Goal: Task Accomplishment & Management: Manage account settings

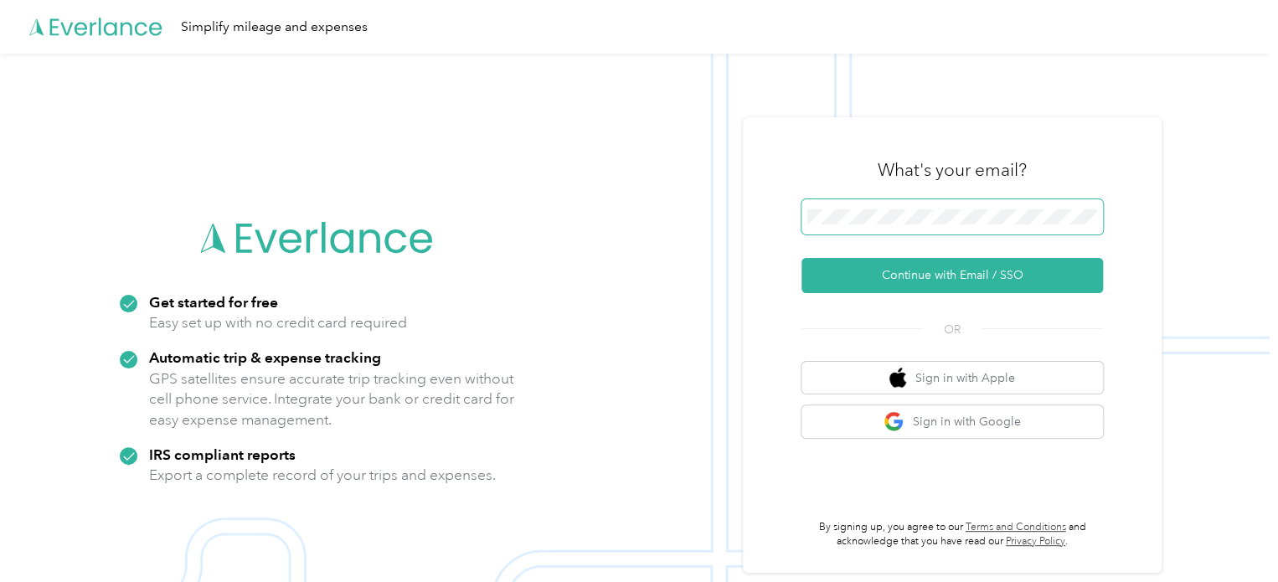
click at [905, 207] on span at bounding box center [953, 216] width 302 height 35
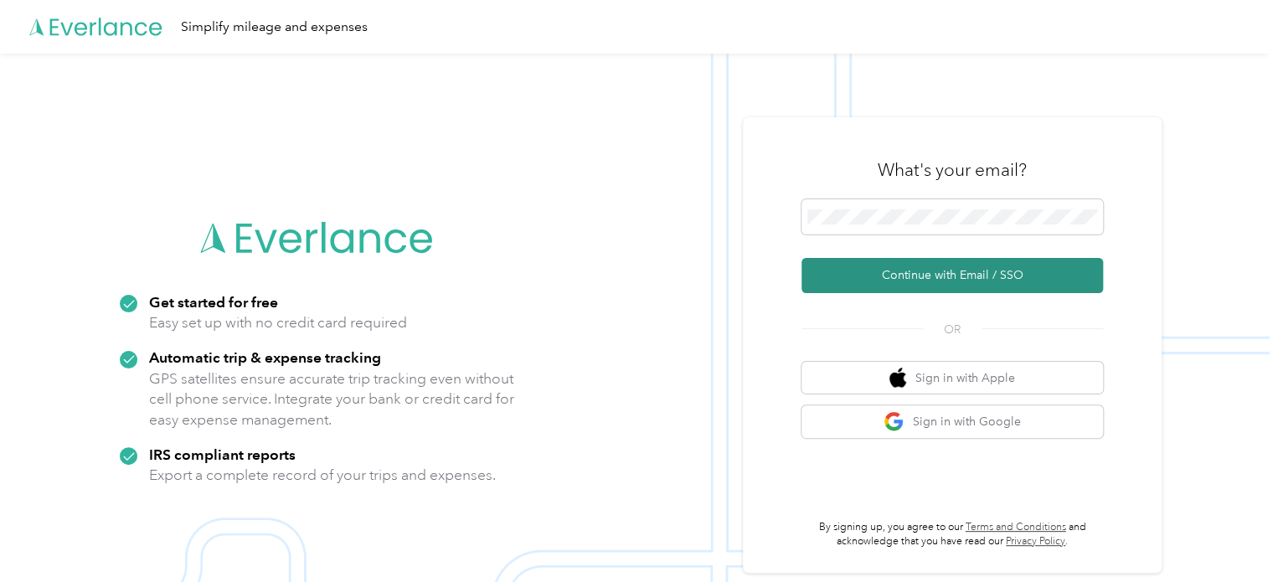
click at [936, 263] on button "Continue with Email / SSO" at bounding box center [953, 275] width 302 height 35
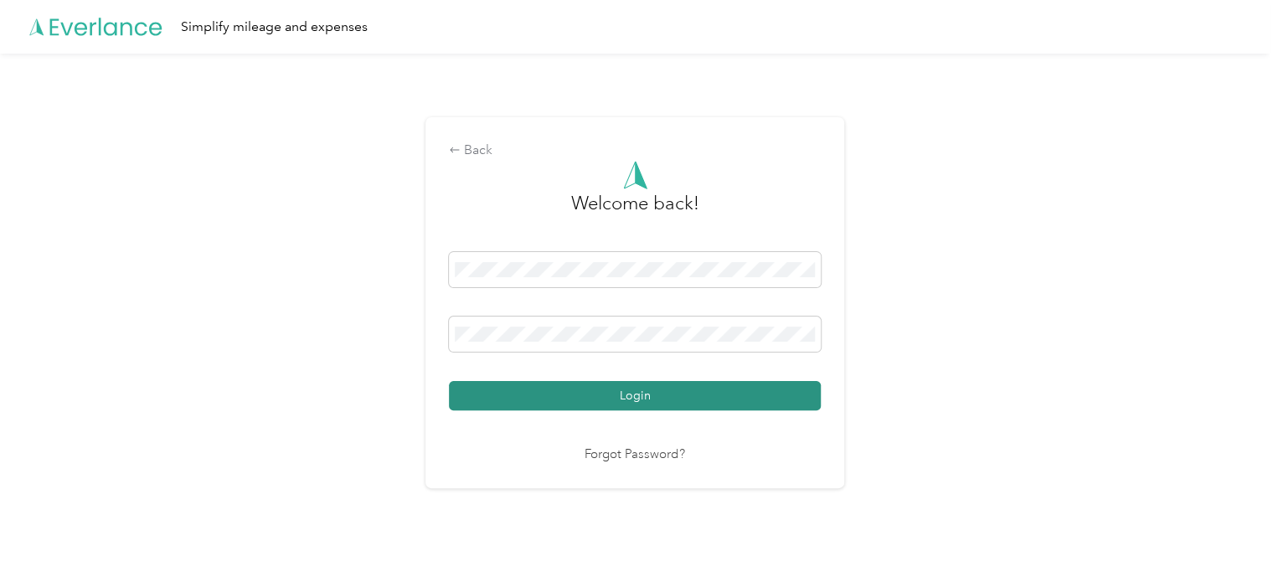
click at [534, 395] on button "Login" at bounding box center [635, 395] width 372 height 29
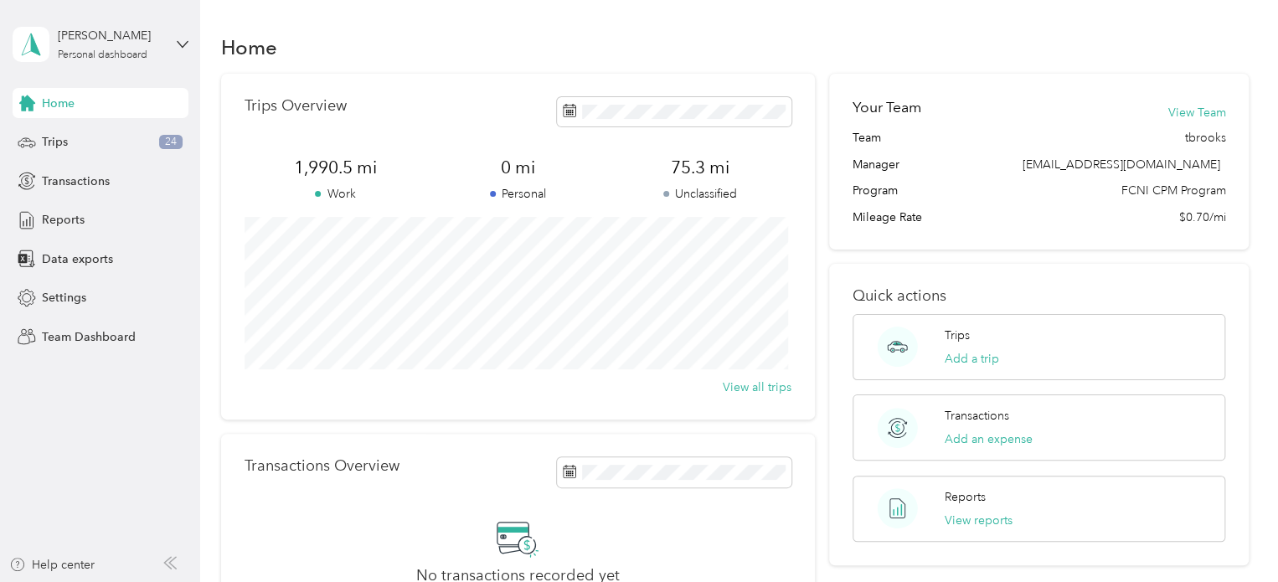
click at [176, 37] on div "[PERSON_NAME] Personal dashboard" at bounding box center [101, 44] width 176 height 59
click at [80, 133] on div "Team dashboard" at bounding box center [72, 137] width 90 height 18
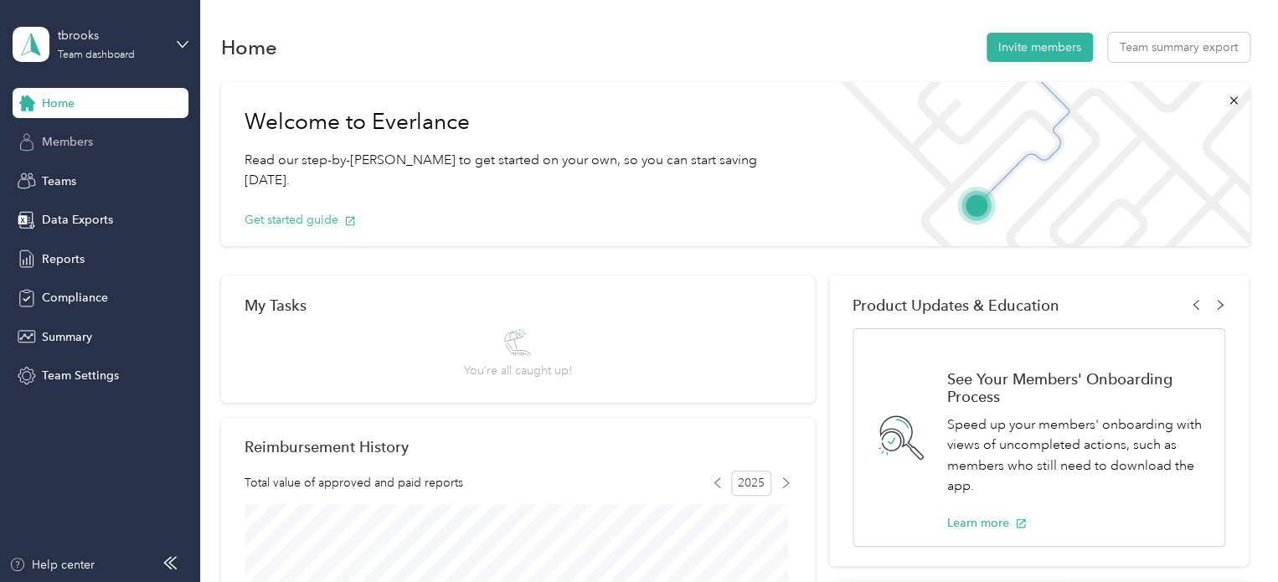
click at [80, 146] on span "Members" at bounding box center [67, 142] width 51 height 18
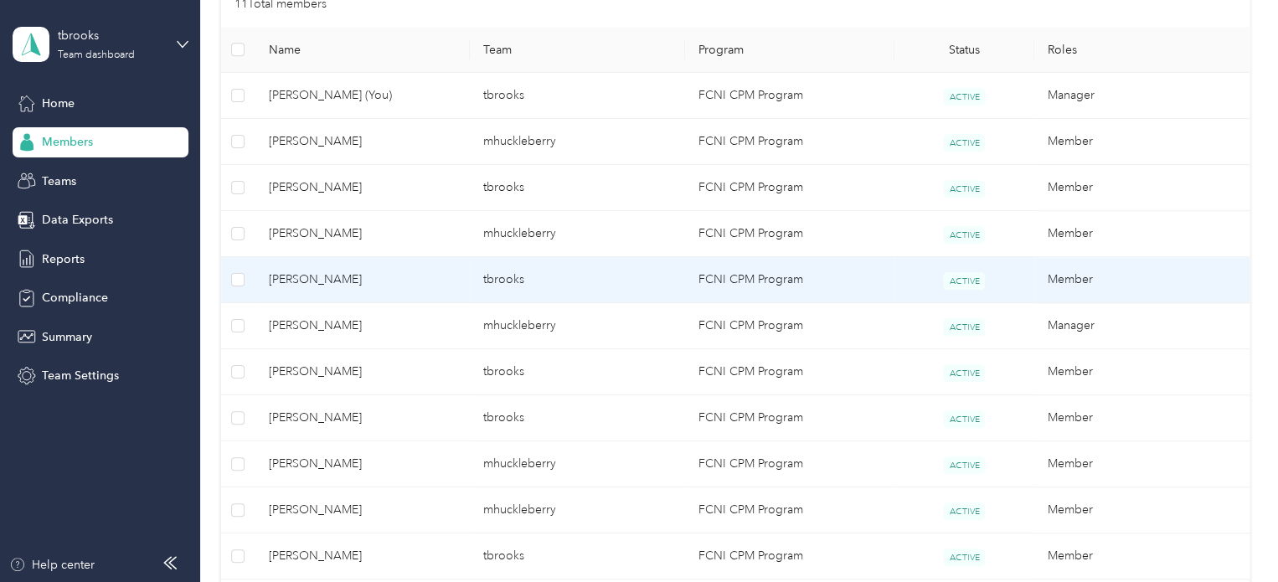
scroll to position [503, 0]
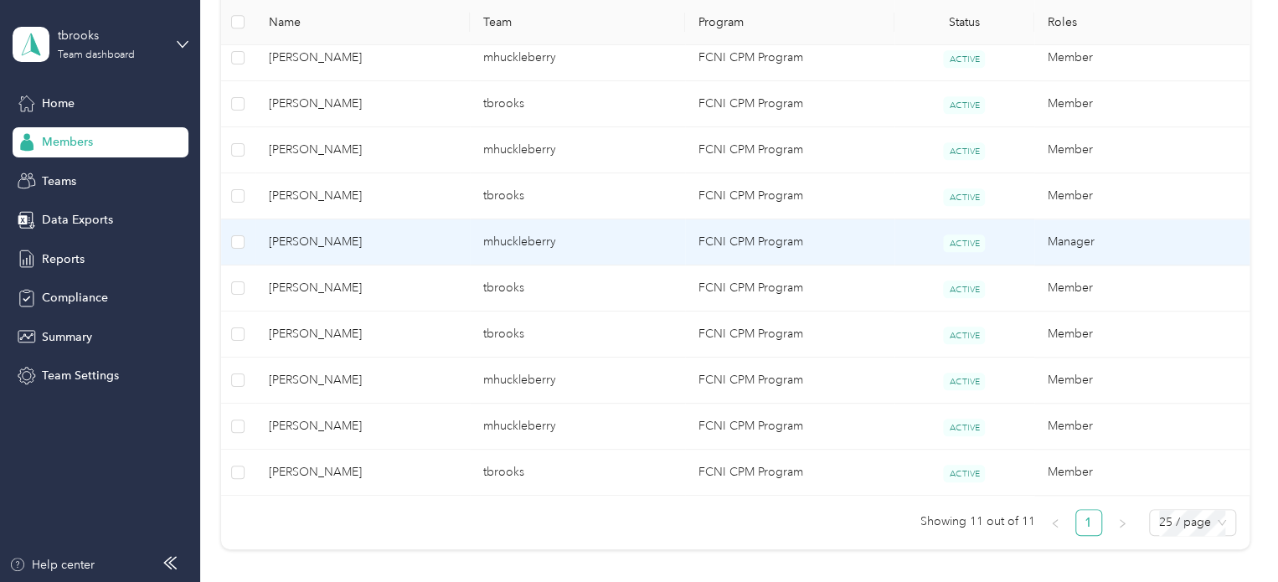
click at [405, 253] on td "[PERSON_NAME]" at bounding box center [362, 242] width 215 height 46
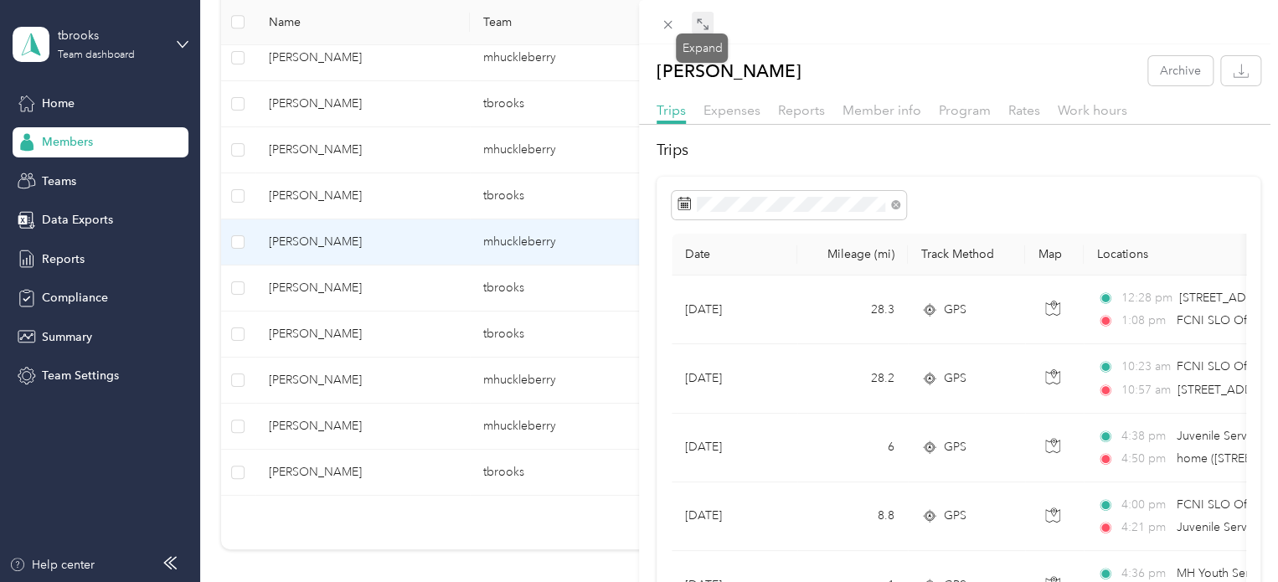
click at [704, 18] on icon at bounding box center [702, 24] width 13 height 13
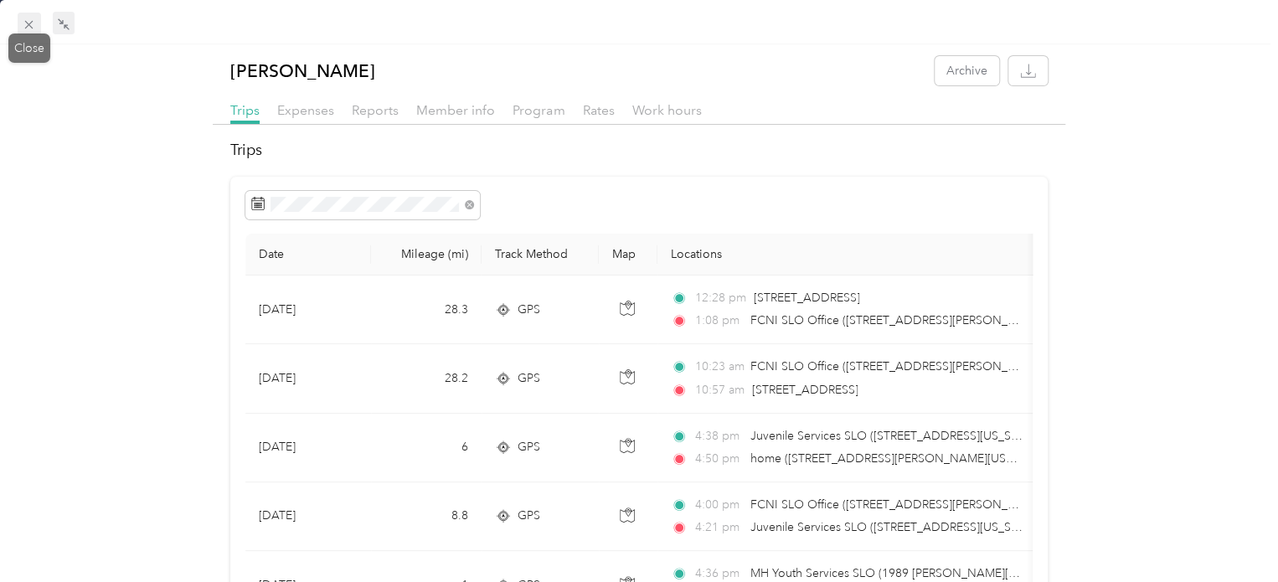
click at [30, 21] on icon at bounding box center [29, 25] width 14 height 14
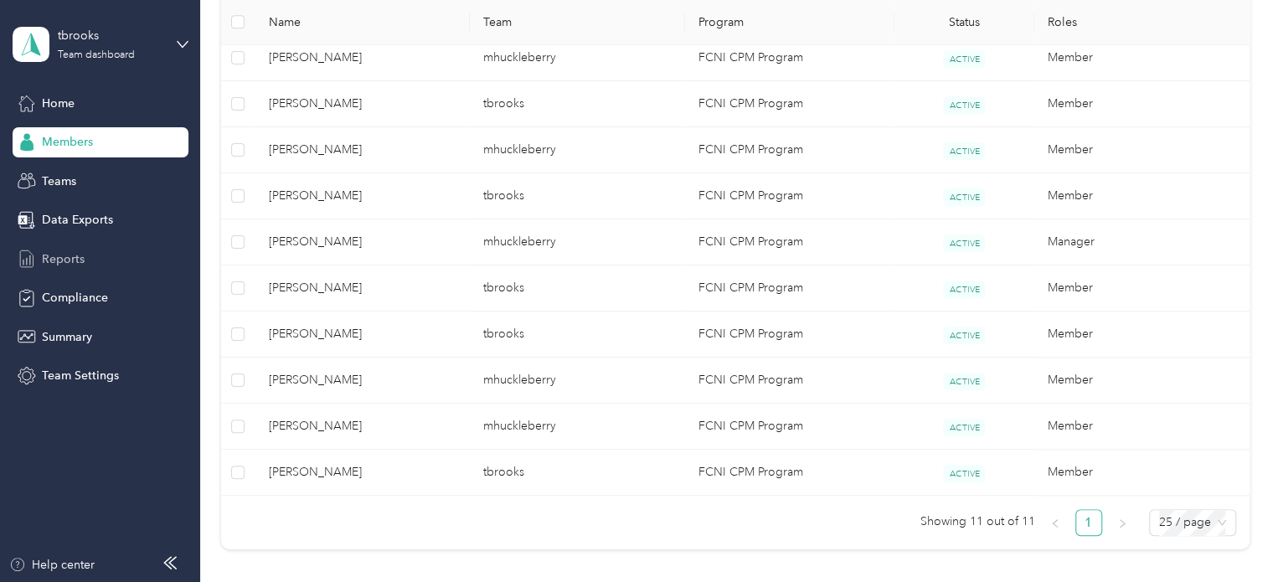
click at [71, 261] on span "Reports" at bounding box center [63, 259] width 43 height 18
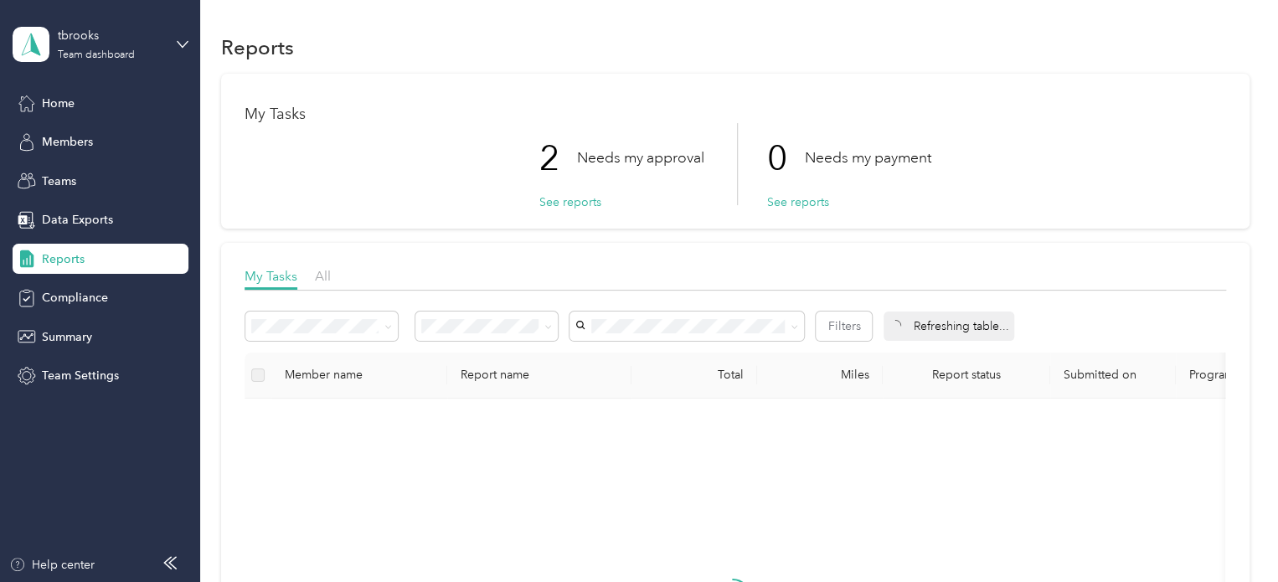
scroll to position [168, 0]
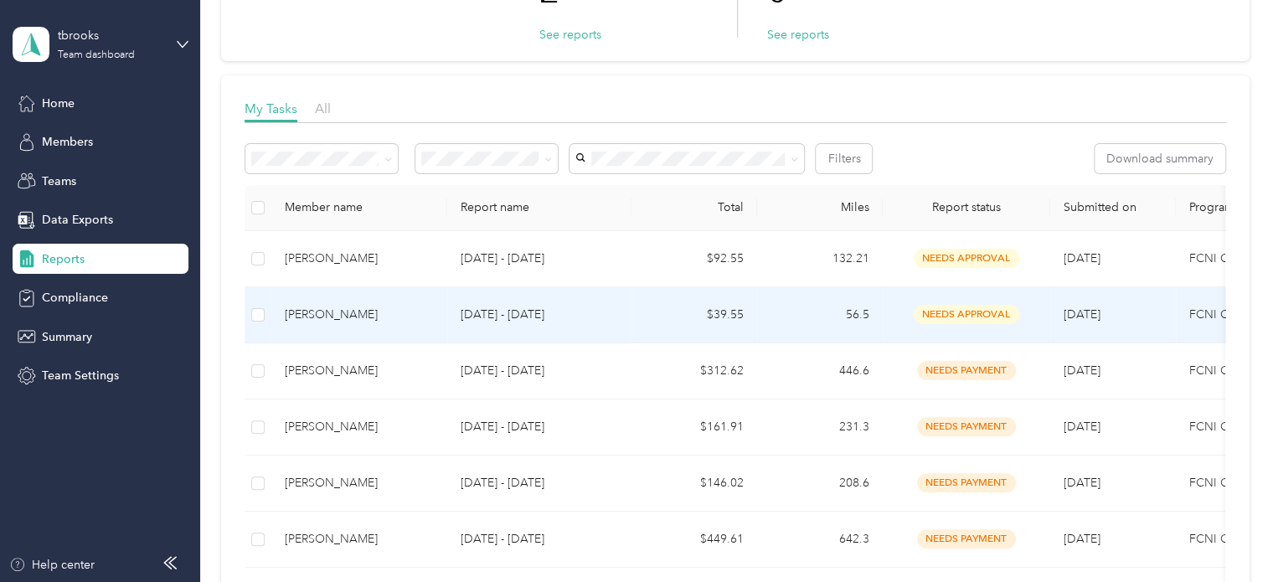
click at [449, 307] on td "[DATE] - [DATE]" at bounding box center [539, 315] width 184 height 56
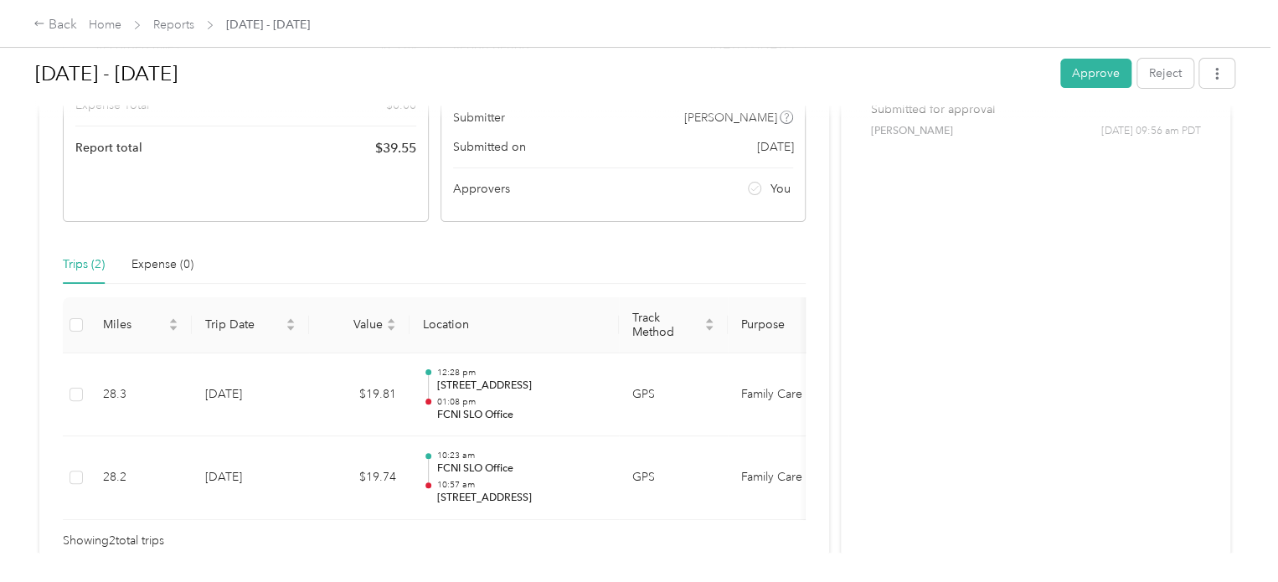
scroll to position [168, 0]
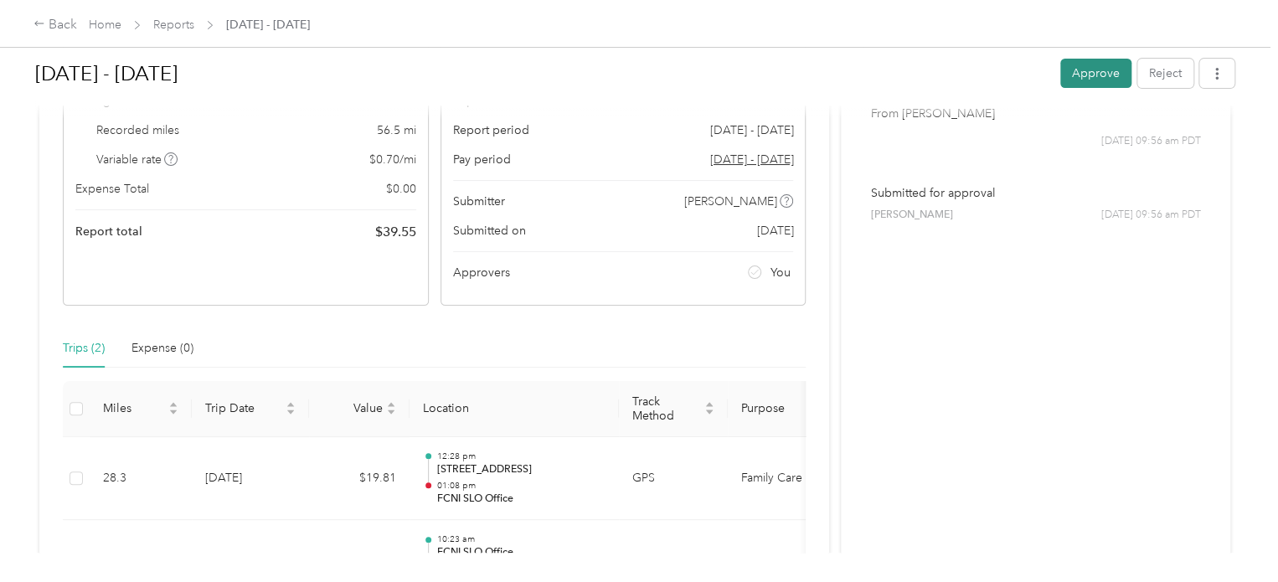
click at [1073, 65] on button "Approve" at bounding box center [1095, 73] width 71 height 29
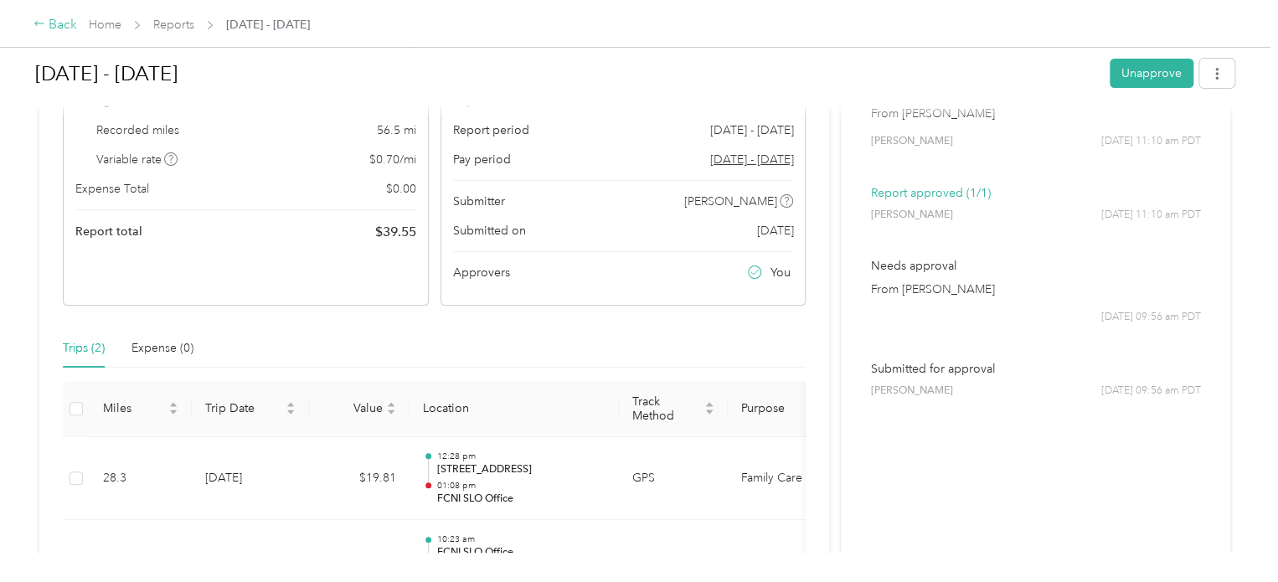
click at [47, 26] on div "Back" at bounding box center [56, 25] width 44 height 20
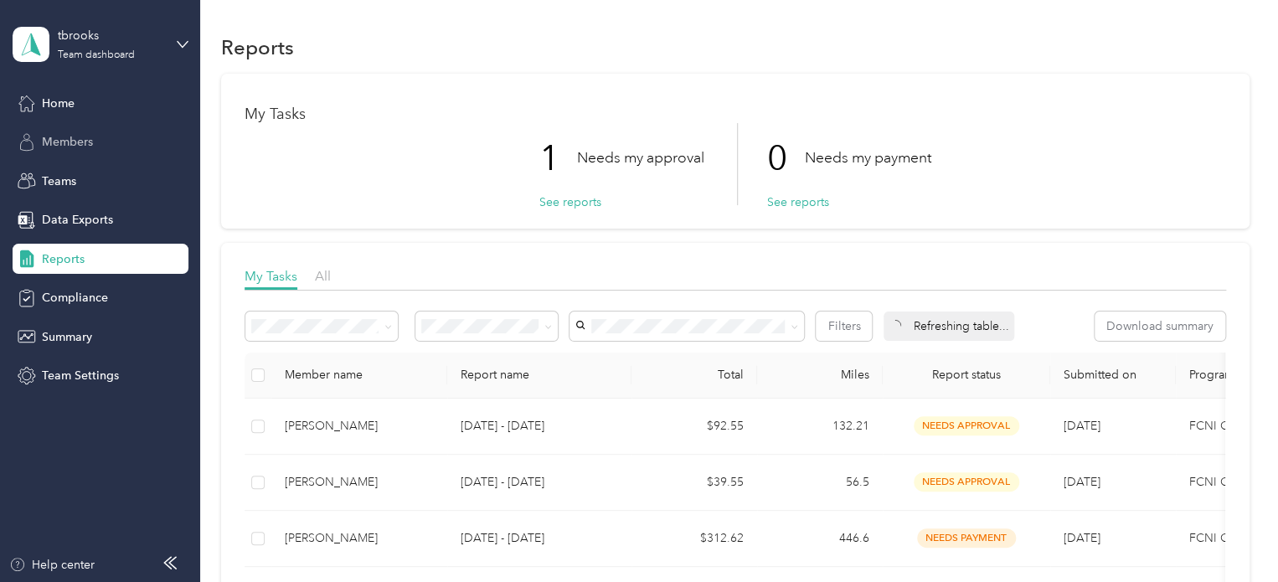
click at [77, 133] on span "Members" at bounding box center [67, 142] width 51 height 18
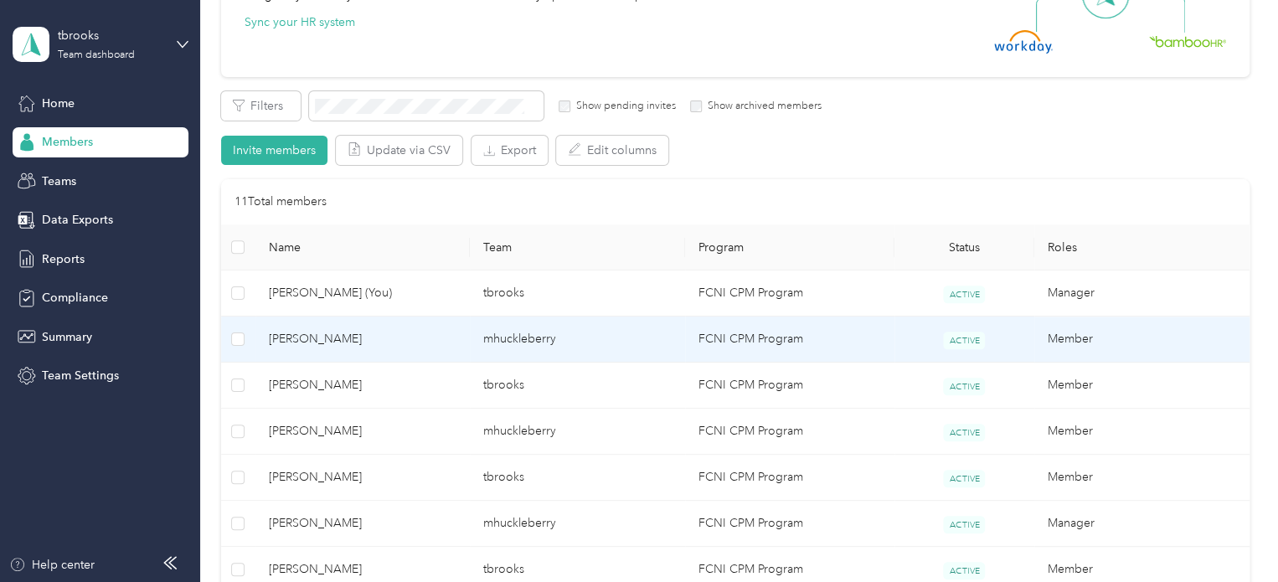
scroll to position [251, 0]
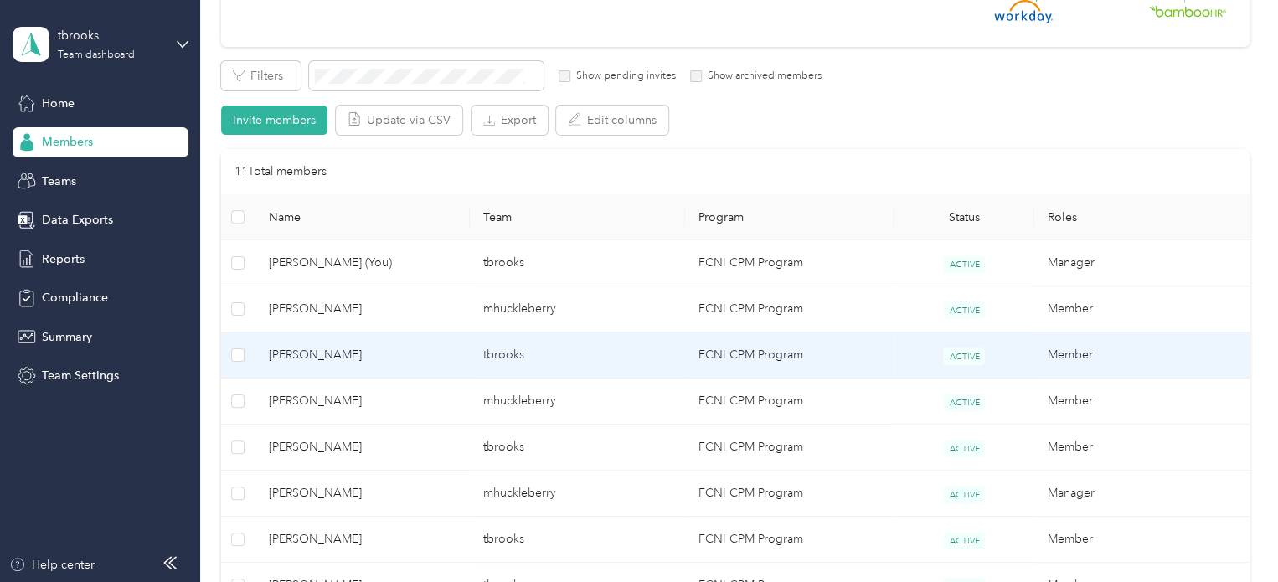
click at [332, 369] on td "[PERSON_NAME]" at bounding box center [362, 356] width 215 height 46
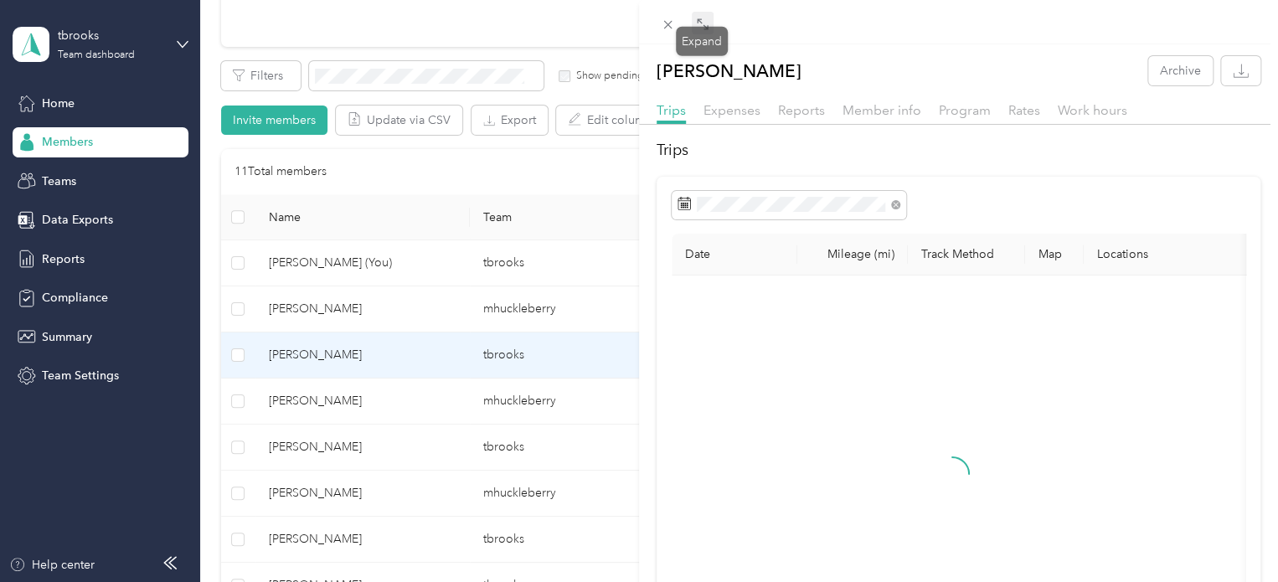
click at [705, 24] on icon at bounding box center [702, 24] width 13 height 13
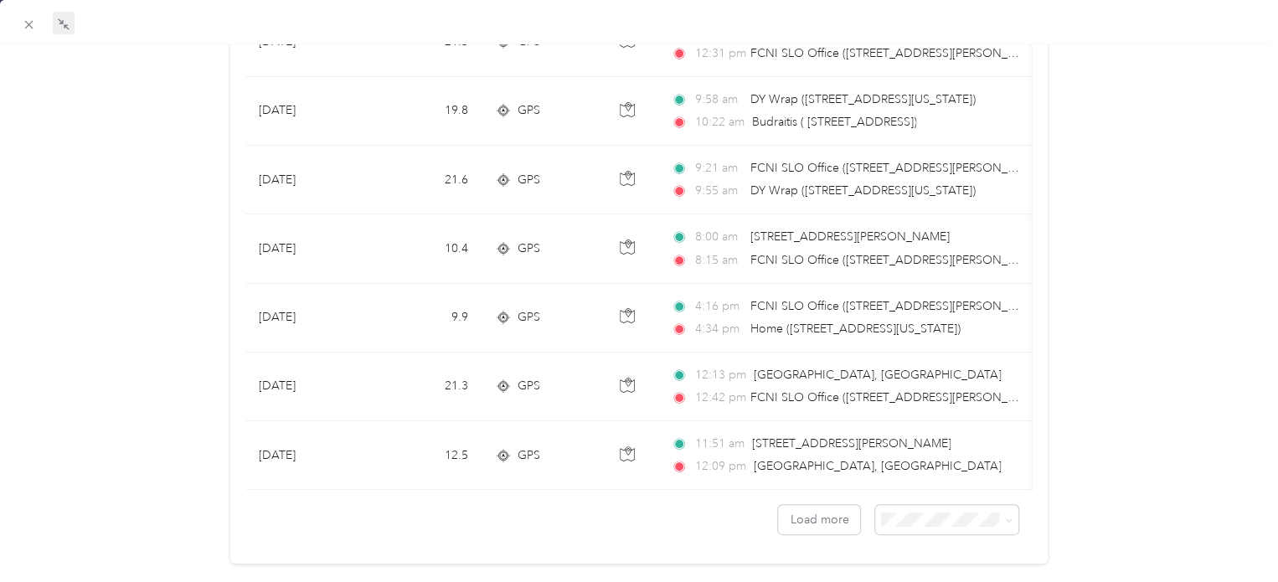
scroll to position [1559, 0]
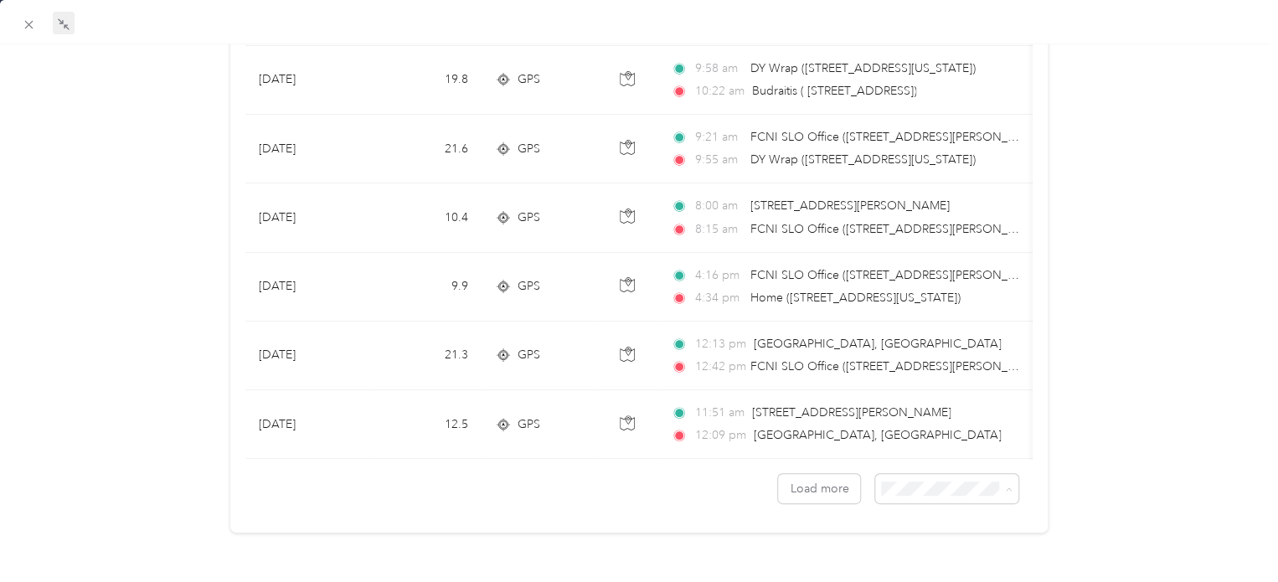
click at [915, 560] on span "100 per load" at bounding box center [910, 566] width 69 height 14
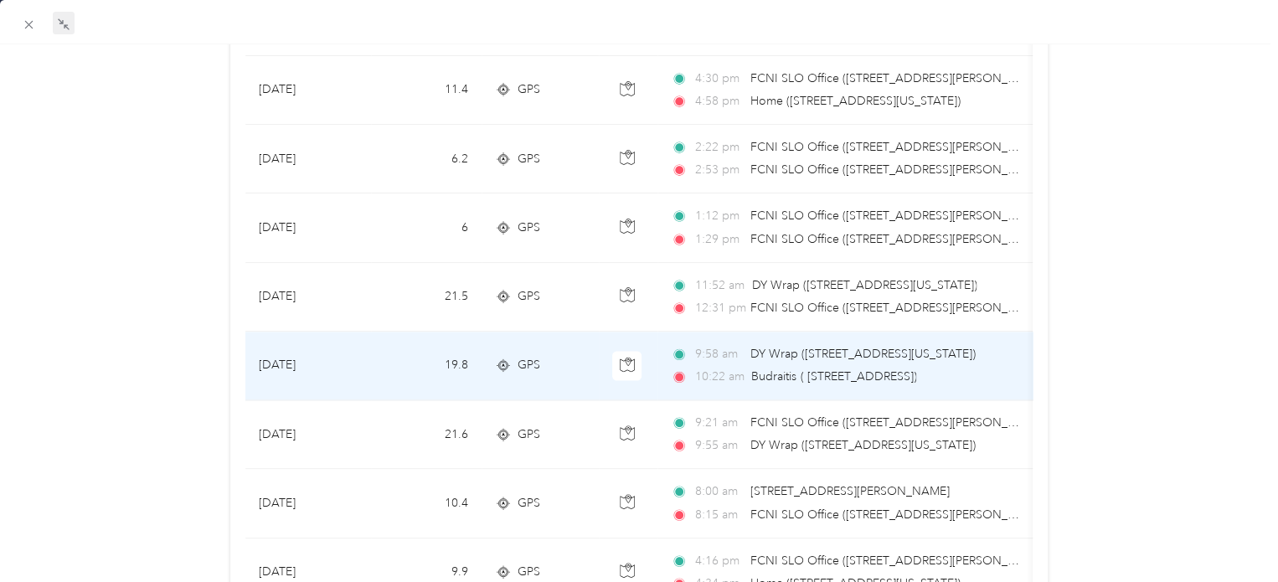
scroll to position [1224, 0]
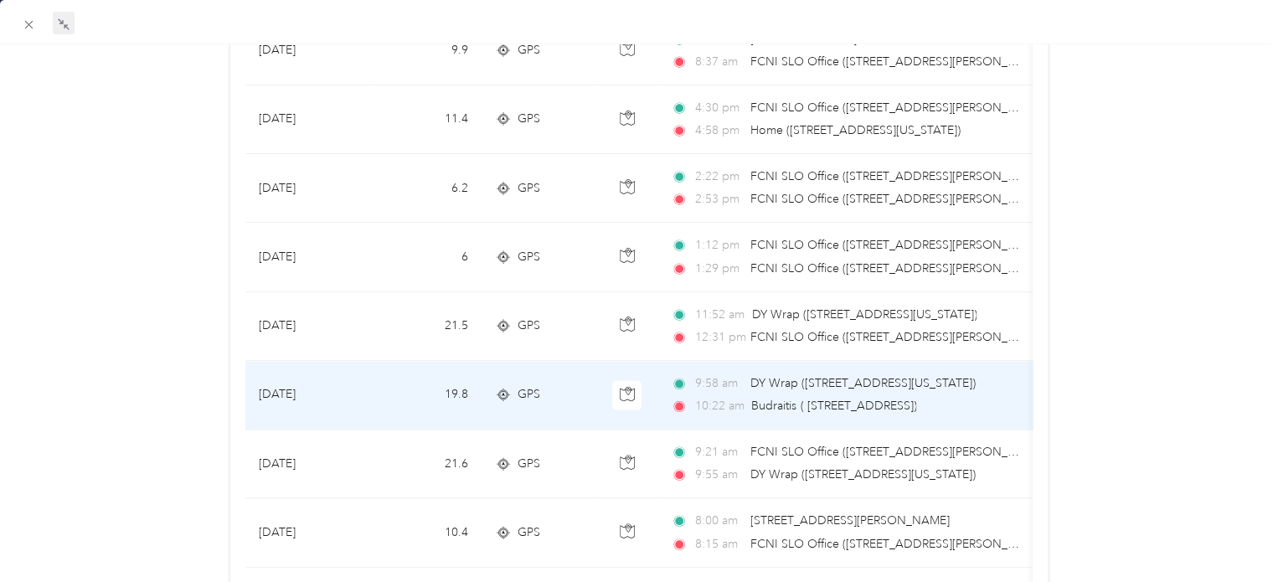
click at [414, 405] on td "19.8" at bounding box center [426, 395] width 111 height 69
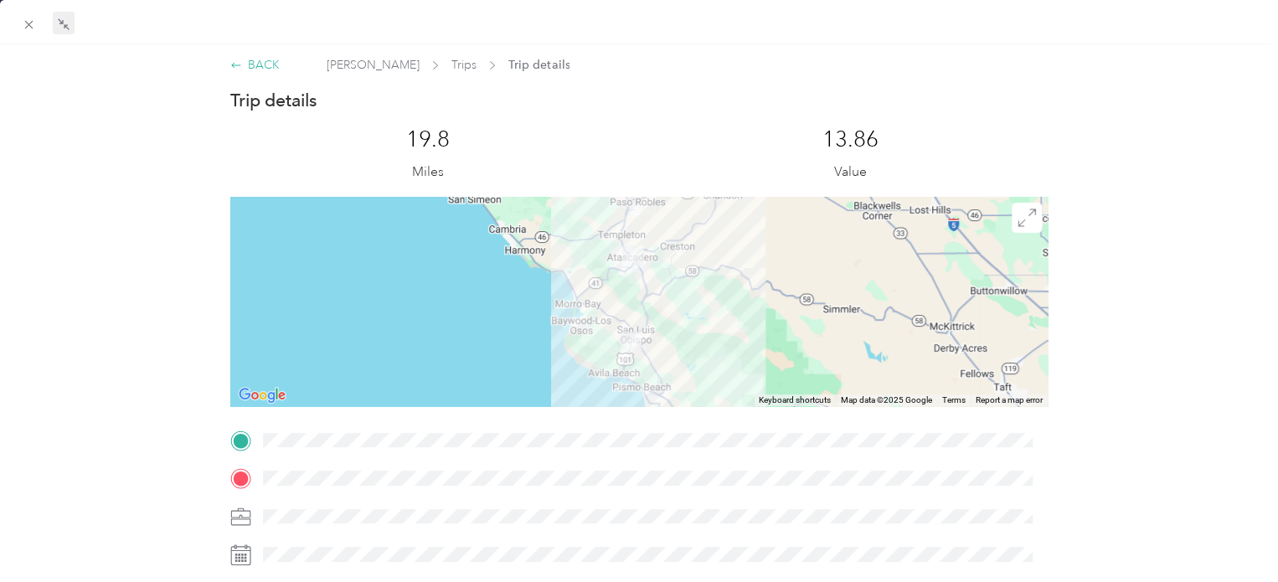
click at [256, 65] on div "BACK" at bounding box center [254, 65] width 49 height 18
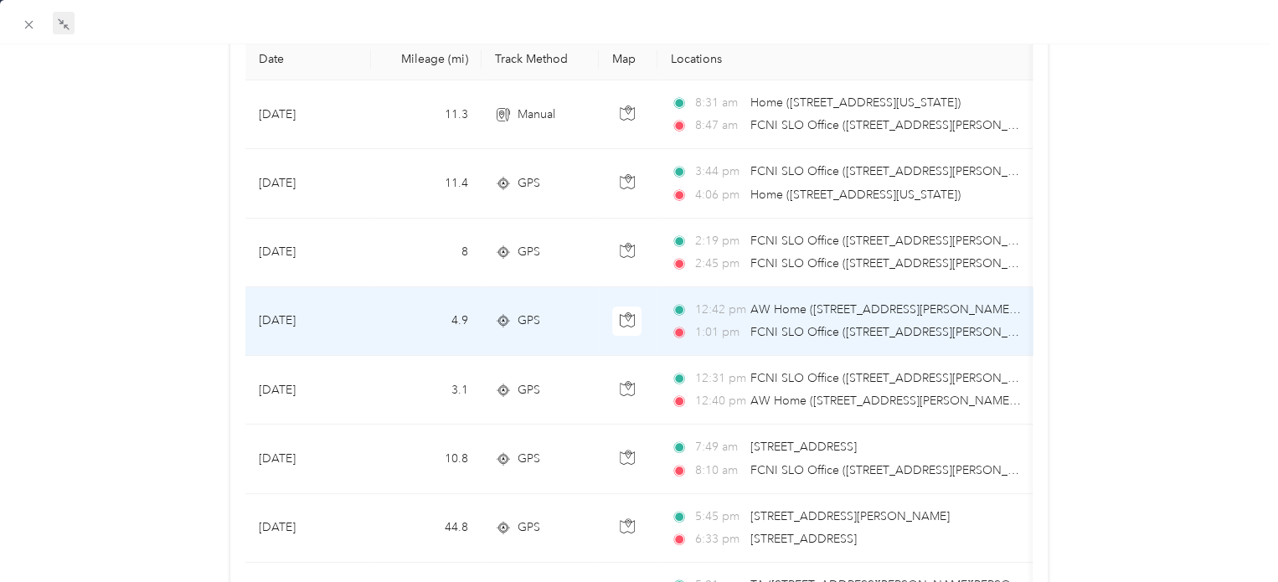
scroll to position [168, 0]
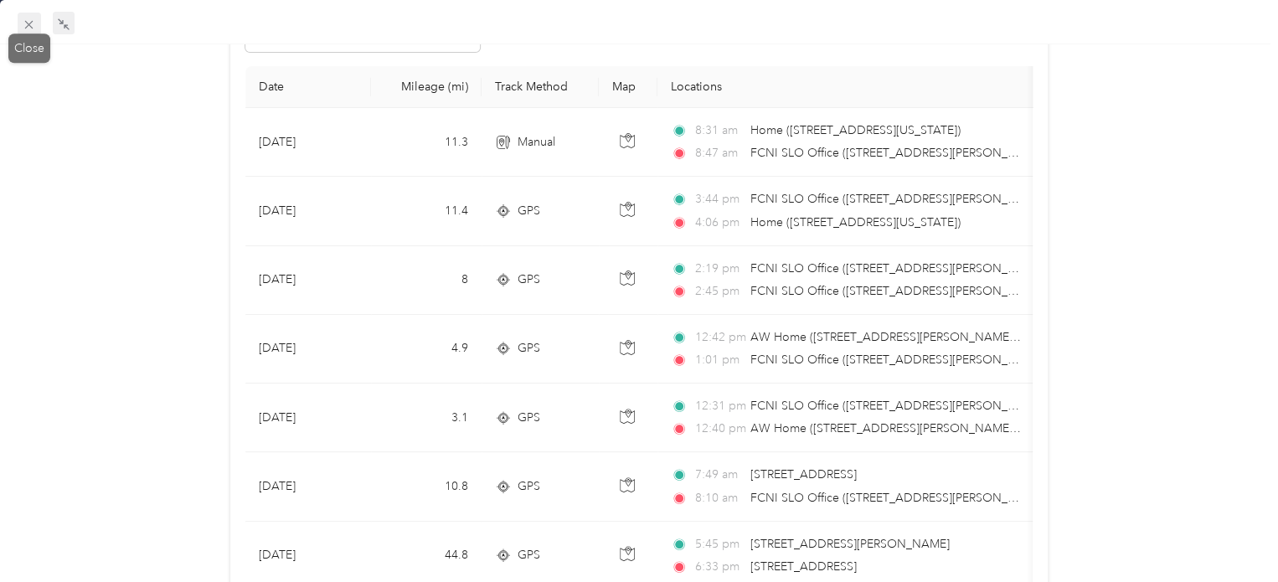
click at [36, 32] on icon at bounding box center [29, 25] width 14 height 14
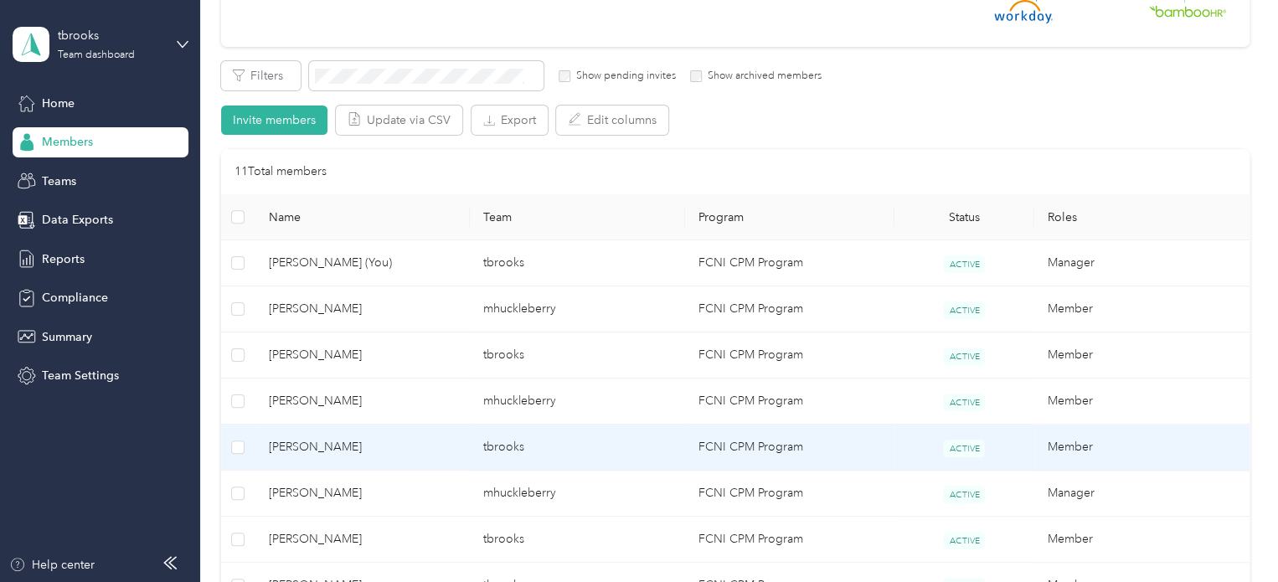
click at [431, 439] on span "[PERSON_NAME]" at bounding box center [363, 447] width 188 height 18
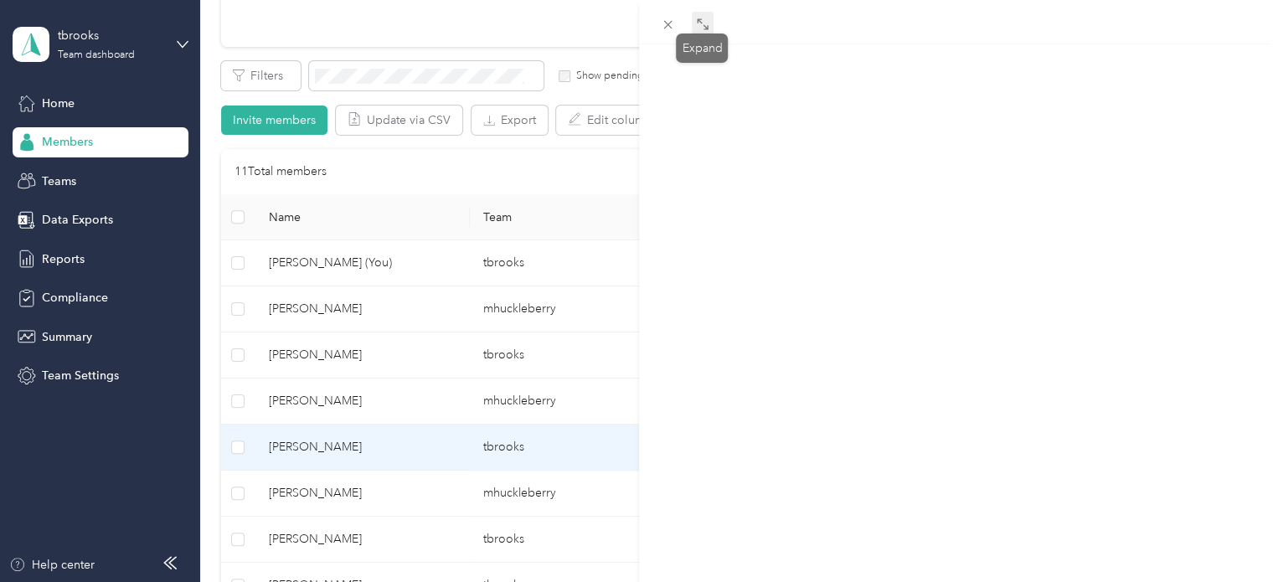
click at [704, 22] on icon at bounding box center [702, 24] width 13 height 13
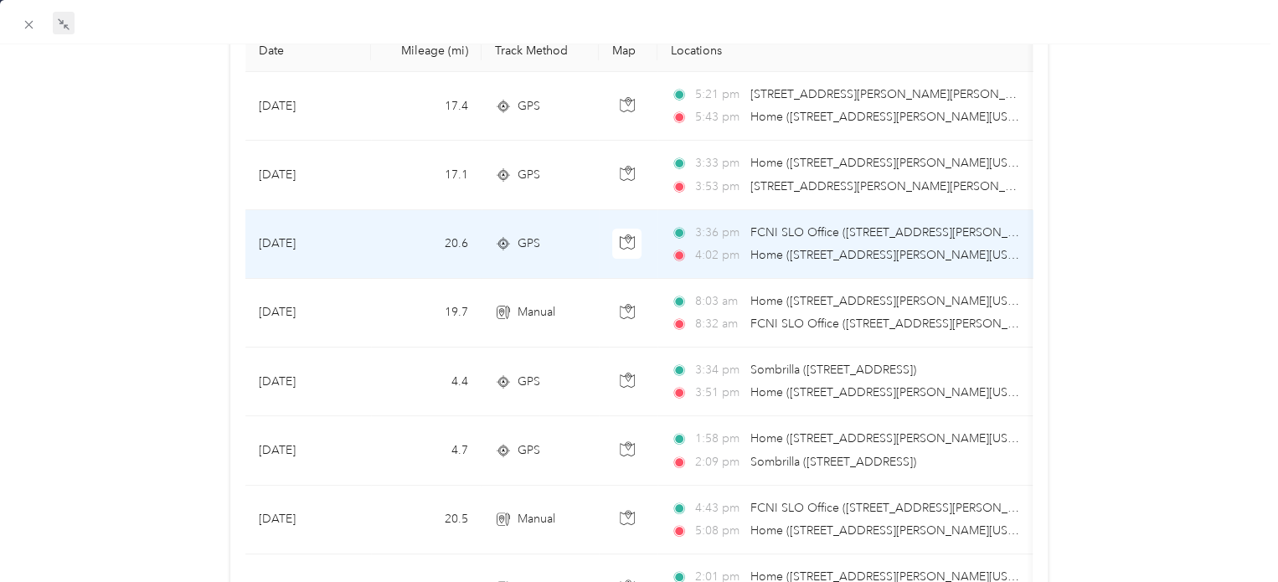
scroll to position [168, 0]
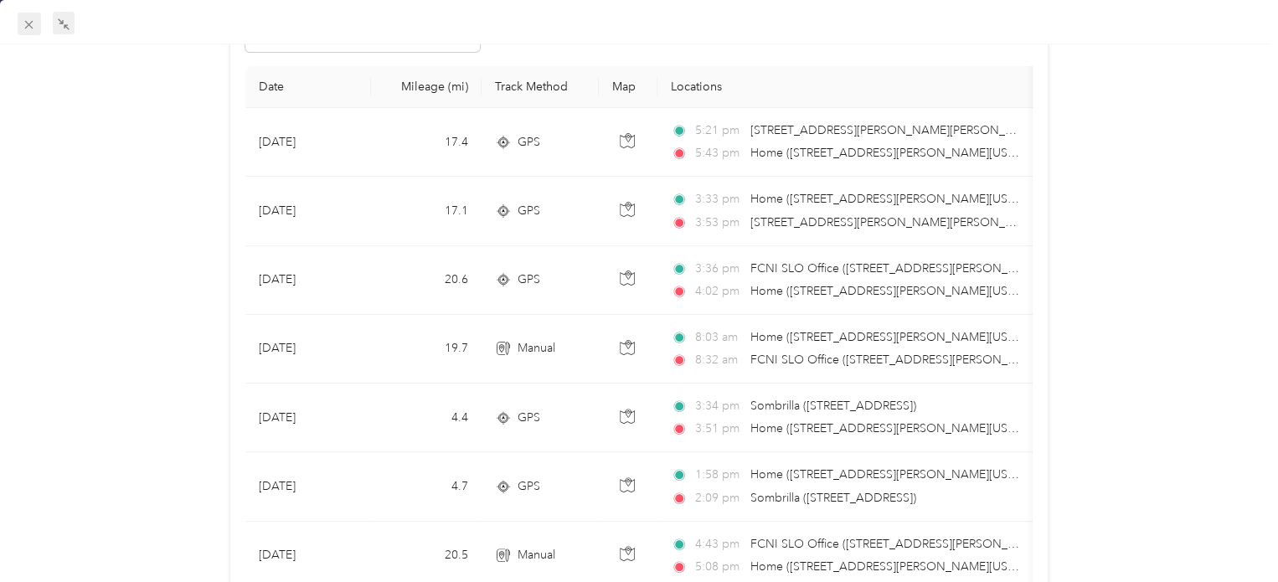
click at [37, 24] on span at bounding box center [29, 24] width 23 height 23
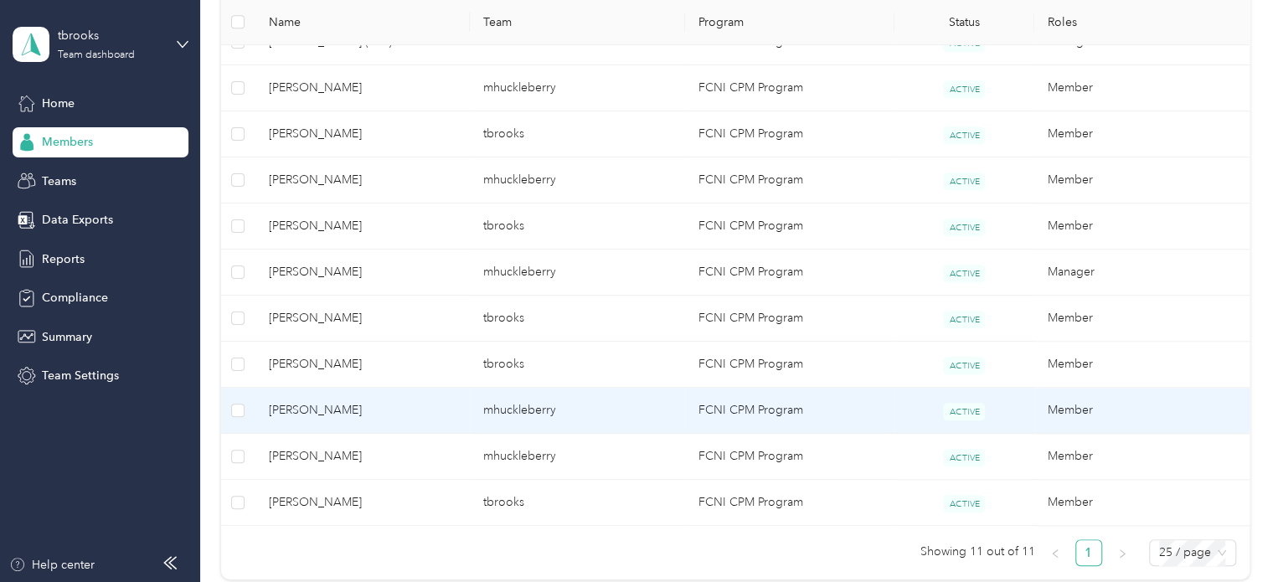
scroll to position [503, 0]
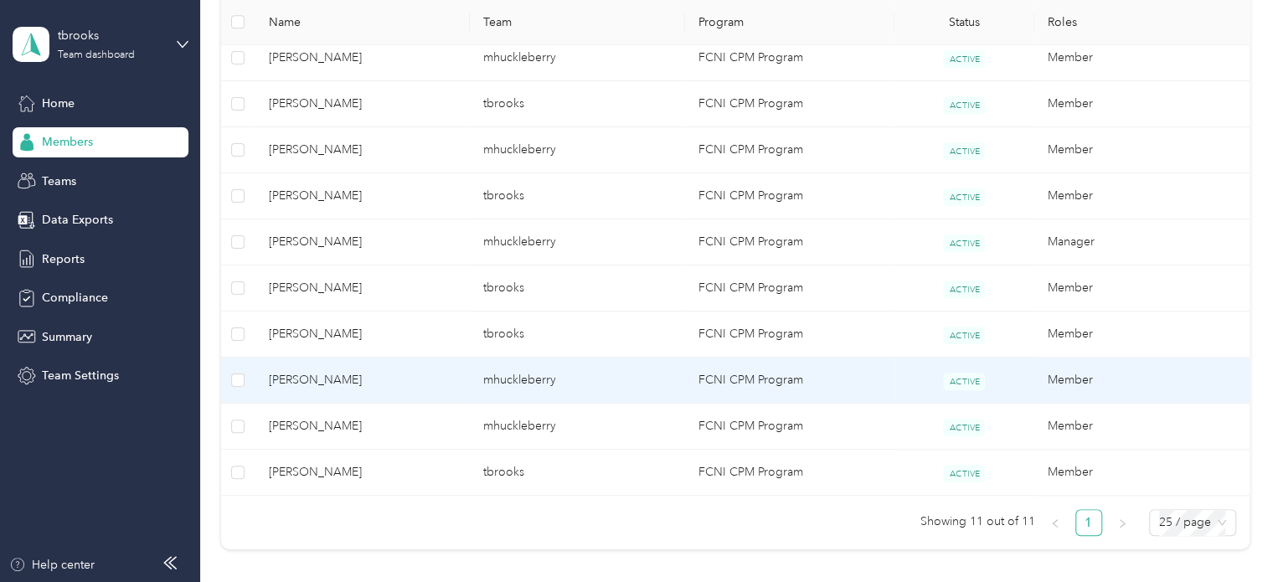
click at [316, 468] on span "[PERSON_NAME]" at bounding box center [363, 472] width 188 height 18
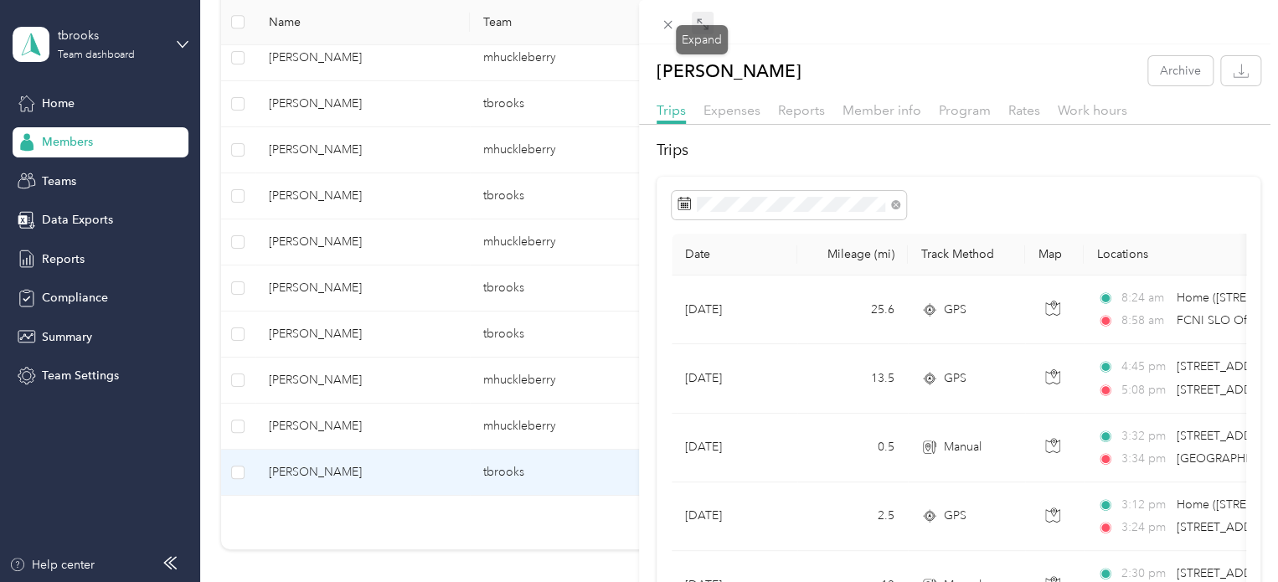
click at [706, 23] on icon at bounding box center [702, 24] width 13 height 13
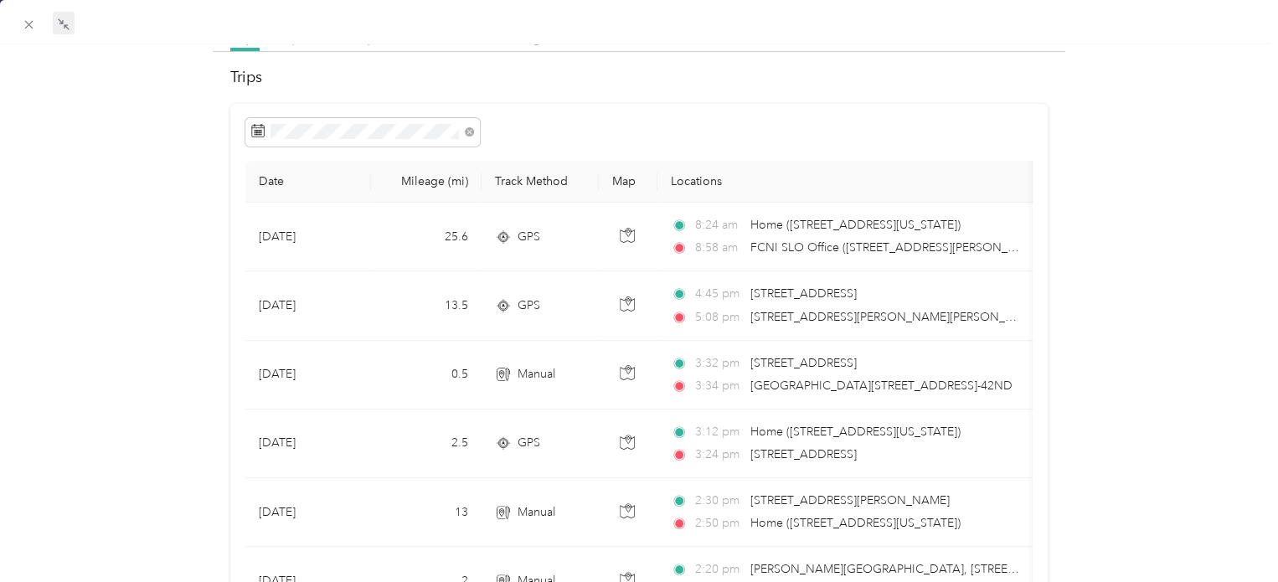
scroll to position [72, 0]
click at [38, 27] on span at bounding box center [29, 24] width 23 height 23
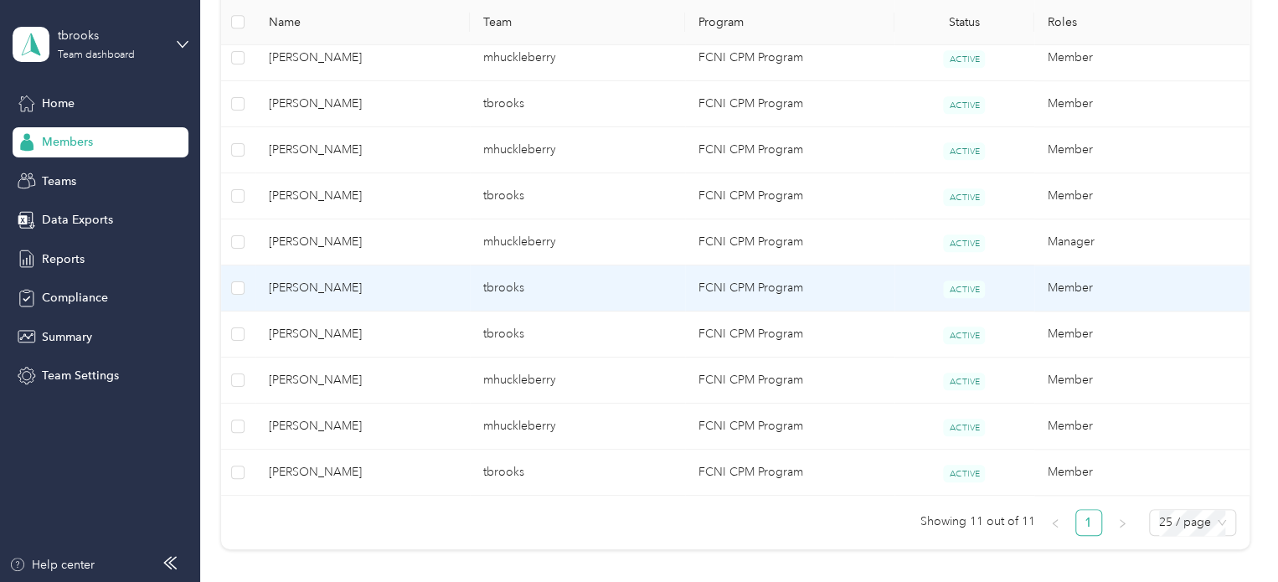
click at [386, 297] on td "[PERSON_NAME]" at bounding box center [362, 289] width 215 height 46
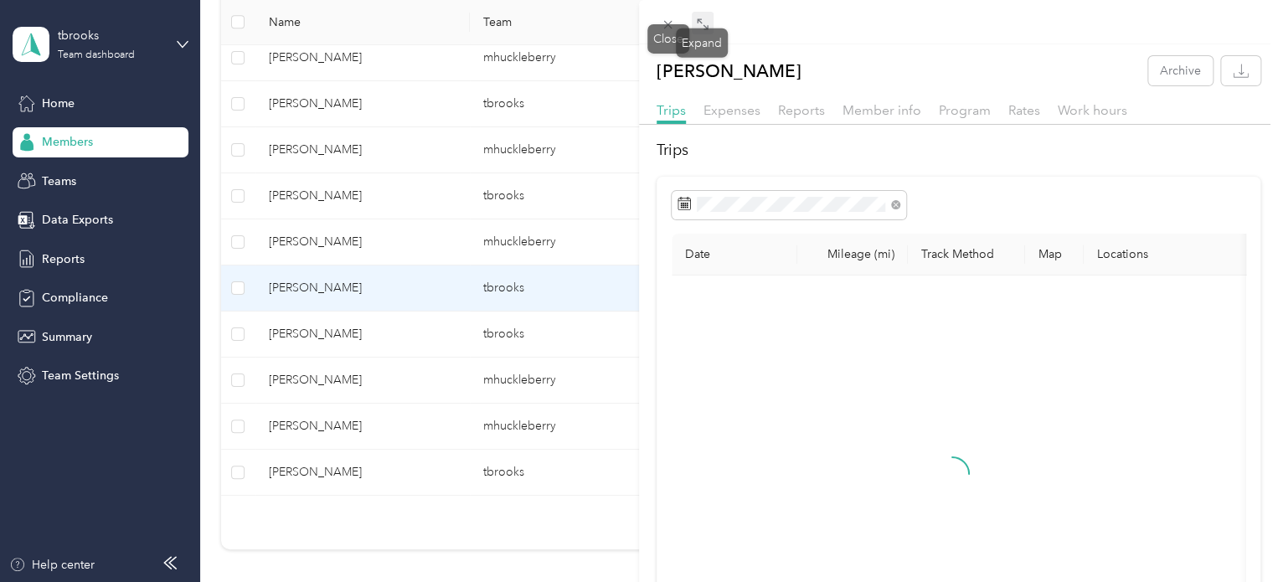
click at [693, 23] on span at bounding box center [703, 23] width 22 height 23
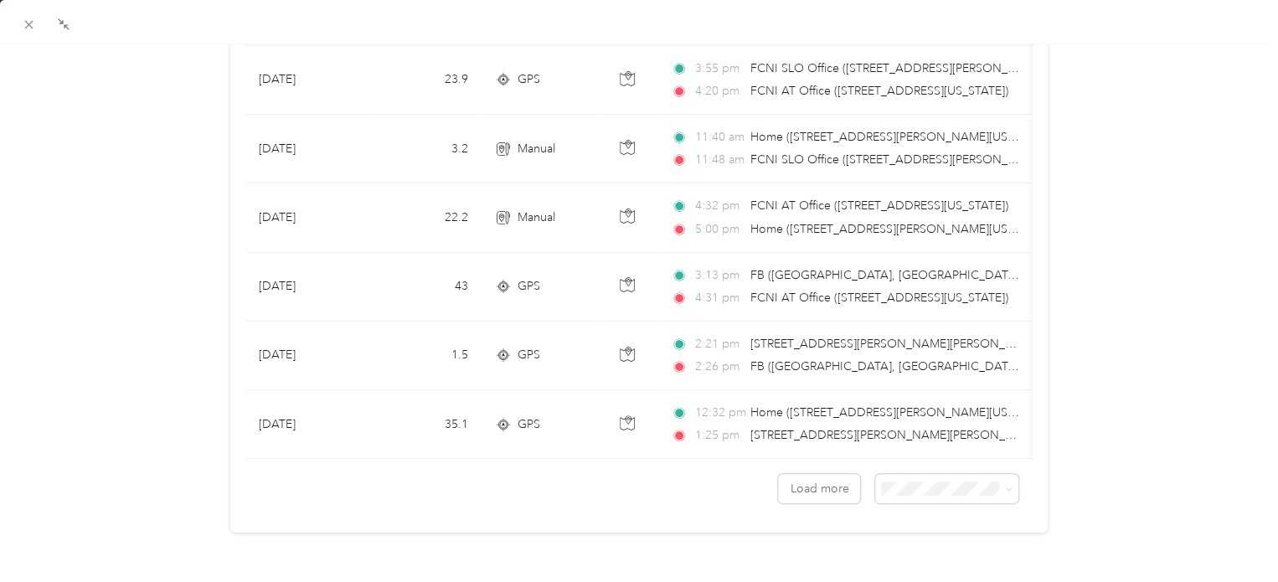
scroll to position [1559, 0]
click at [916, 474] on span at bounding box center [946, 488] width 143 height 29
click at [915, 486] on span at bounding box center [946, 488] width 143 height 29
click at [905, 553] on li "100 per load" at bounding box center [935, 565] width 143 height 29
